Goal: Transaction & Acquisition: Download file/media

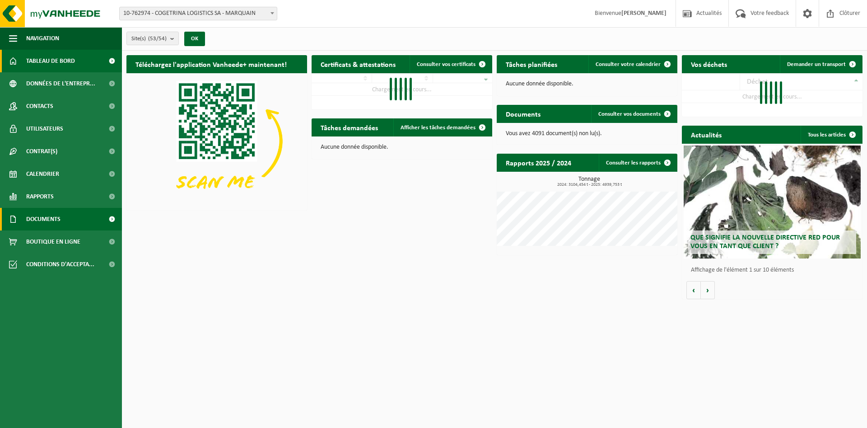
click at [40, 220] on span "Documents" at bounding box center [43, 219] width 34 height 23
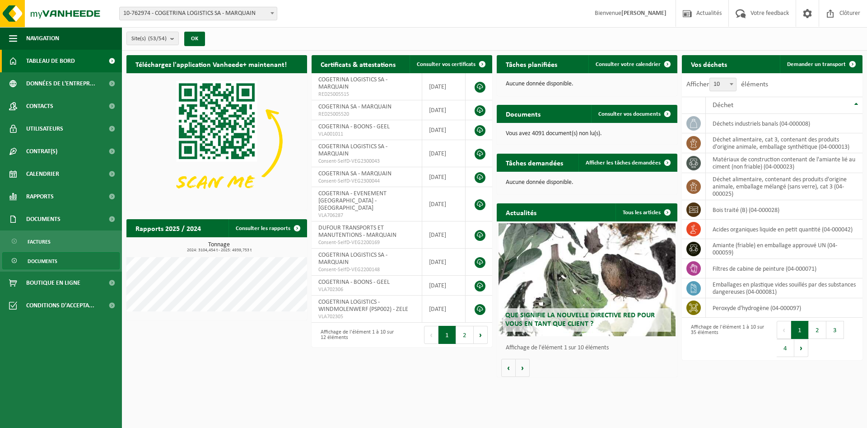
click at [57, 258] on span "Documents" at bounding box center [43, 260] width 30 height 17
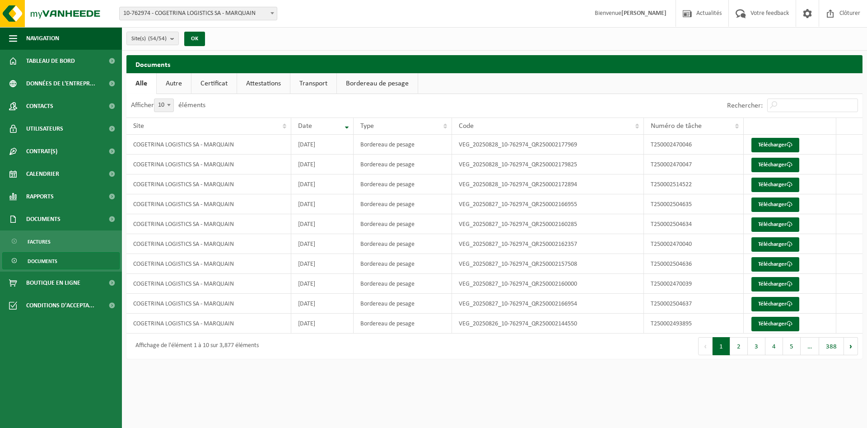
click at [388, 84] on link "Bordereau de pesage" at bounding box center [377, 83] width 81 height 21
click at [740, 352] on button "2" at bounding box center [739, 346] width 18 height 18
click at [781, 219] on link "Télécharger" at bounding box center [775, 224] width 48 height 14
click at [769, 244] on link "Télécharger" at bounding box center [775, 244] width 48 height 14
click at [765, 262] on link "Télécharger" at bounding box center [775, 264] width 48 height 14
